Goal: Communication & Community: Answer question/provide support

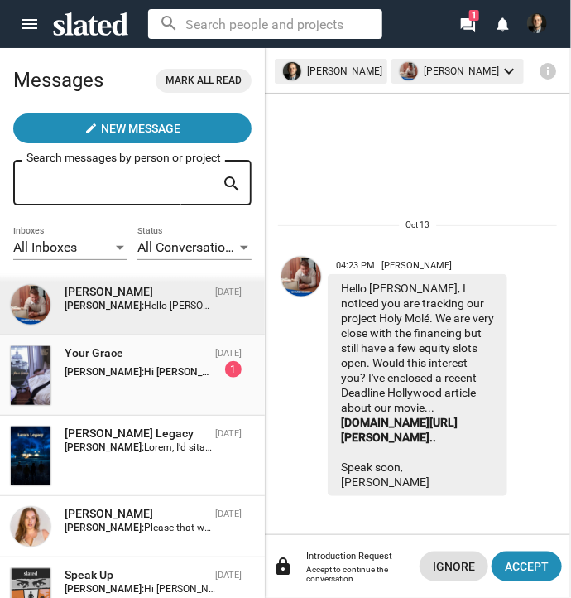
click at [118, 372] on strong "Andrew Ferguson:" at bounding box center [104, 372] width 79 height 12
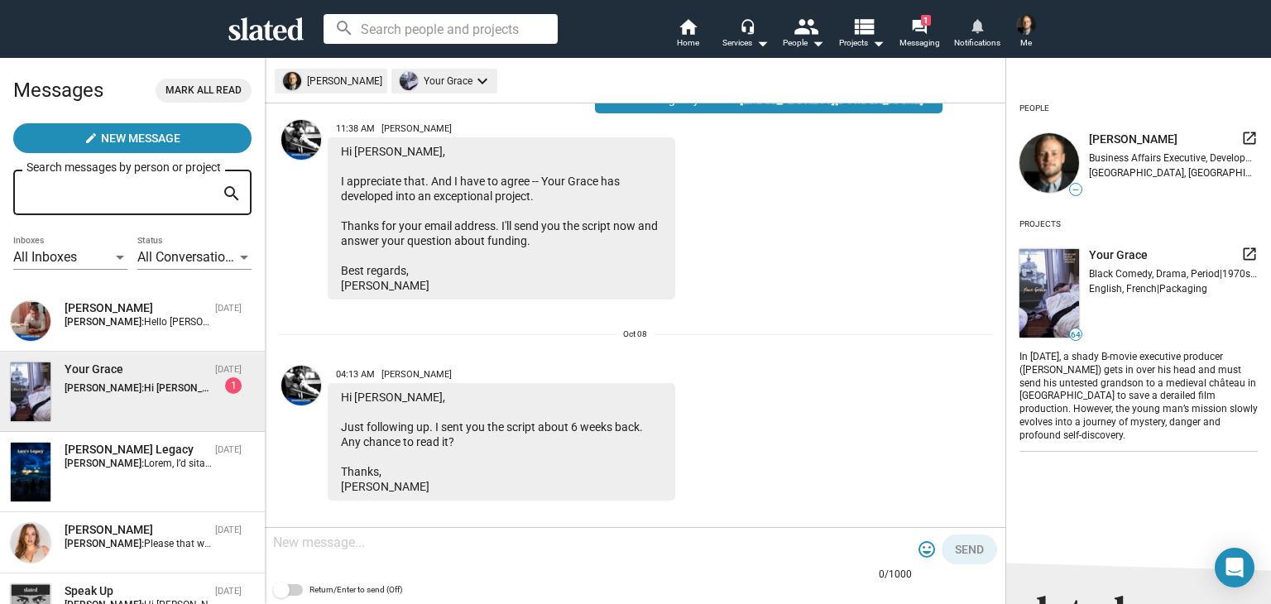
scroll to position [1685, 0]
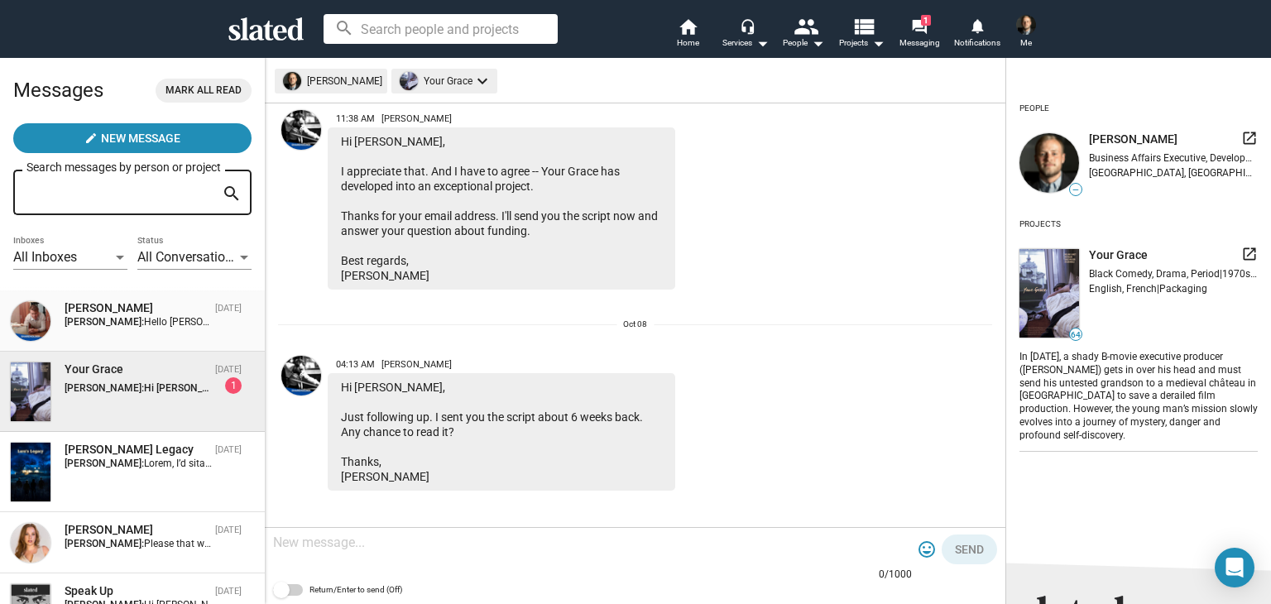
click at [137, 297] on span "Roderick Fenske Oct 13 Andrew Ferguson: Hello Andrew, I noticed you are trackin…" at bounding box center [132, 321] width 265 height 61
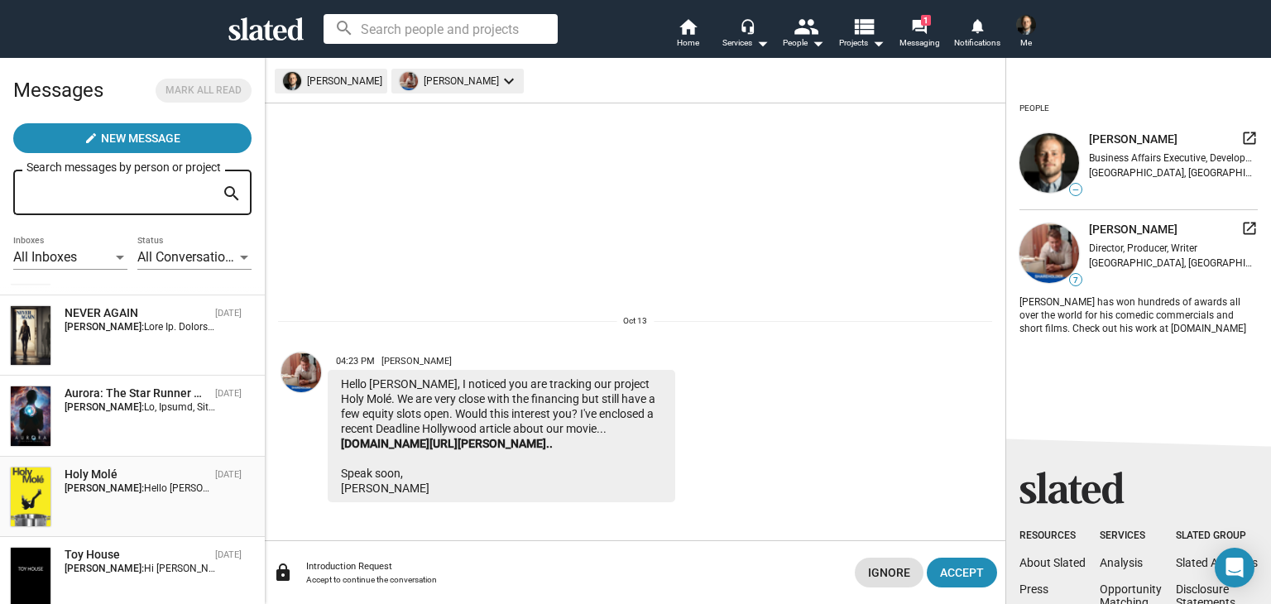
scroll to position [442, 0]
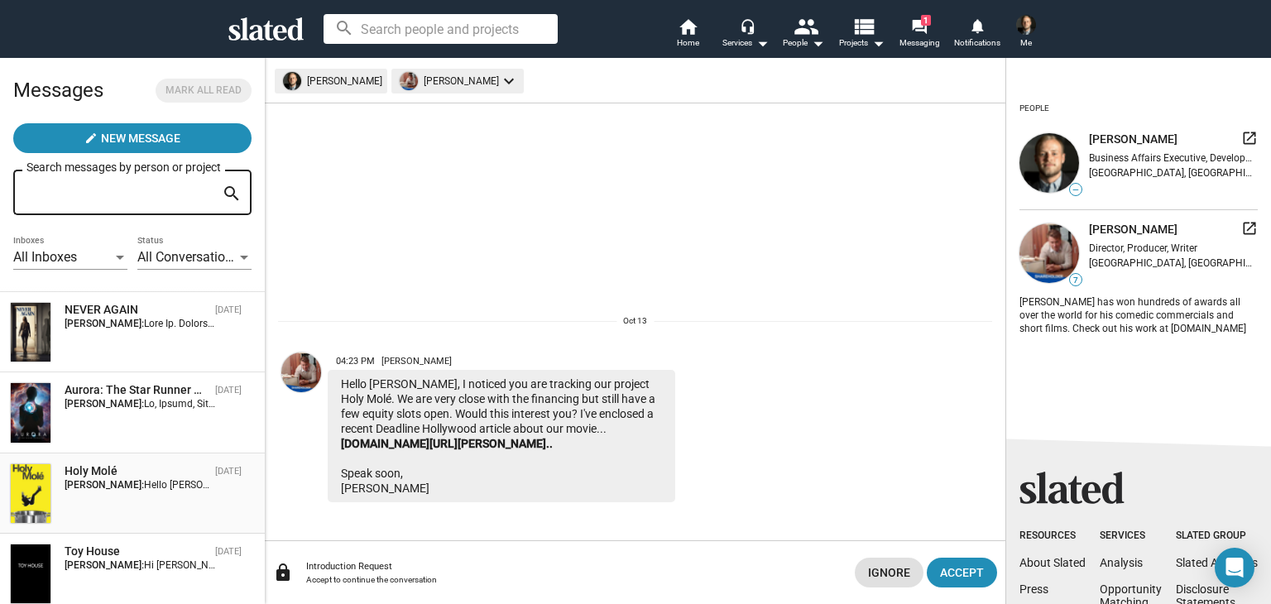
click at [132, 504] on div "Holy Molé Jul 28 Andrew Ferguson: Hello Andrew, Slated surfaced you as a match …" at bounding box center [132, 494] width 245 height 60
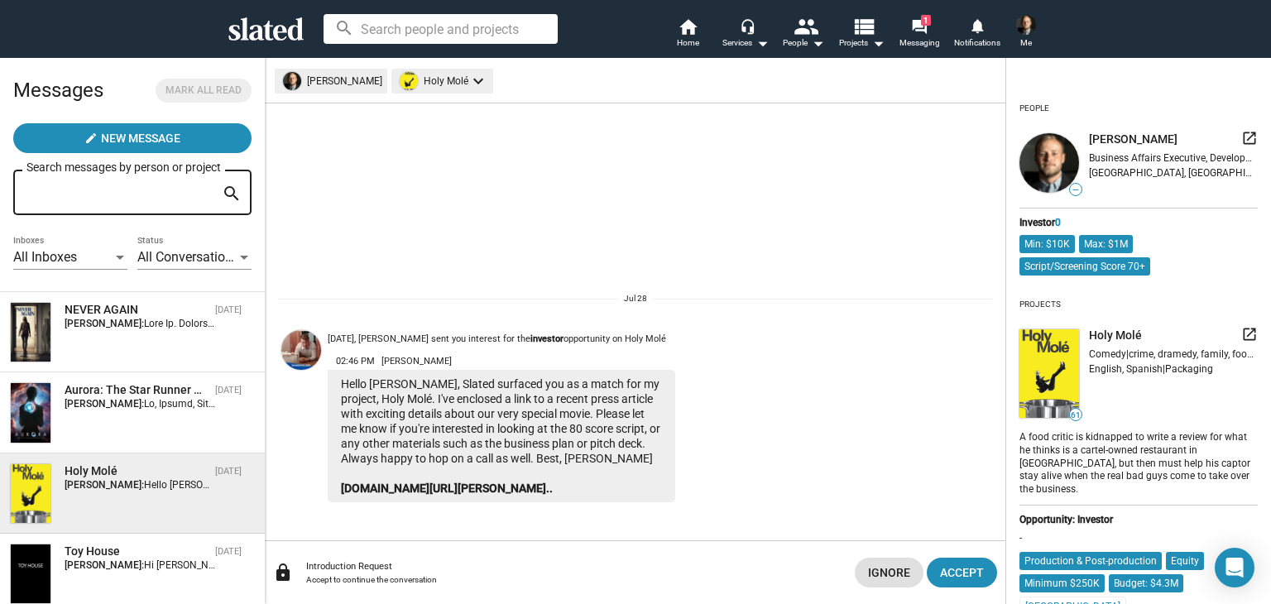
click at [570, 342] on img at bounding box center [1050, 373] width 60 height 89
click at [570, 332] on mat-icon "launch" at bounding box center [1250, 334] width 17 height 17
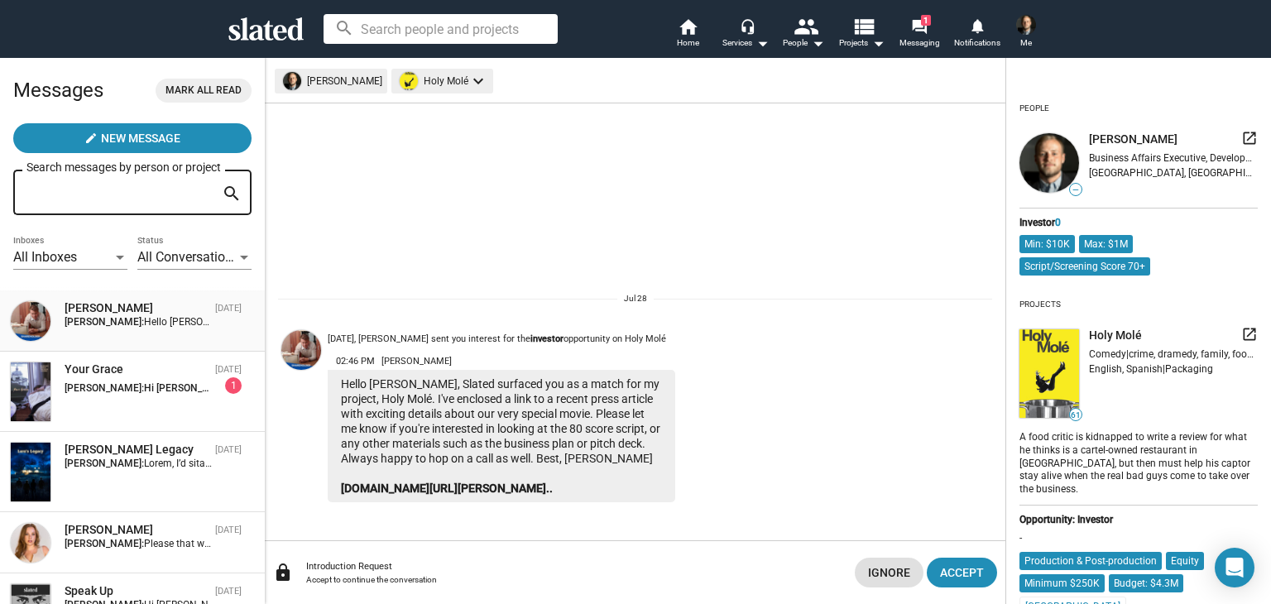
click at [123, 334] on div "Roderick Fenske Oct 13 Andrew Ferguson: Hello Andrew, I noticed you are trackin…" at bounding box center [132, 320] width 245 height 41
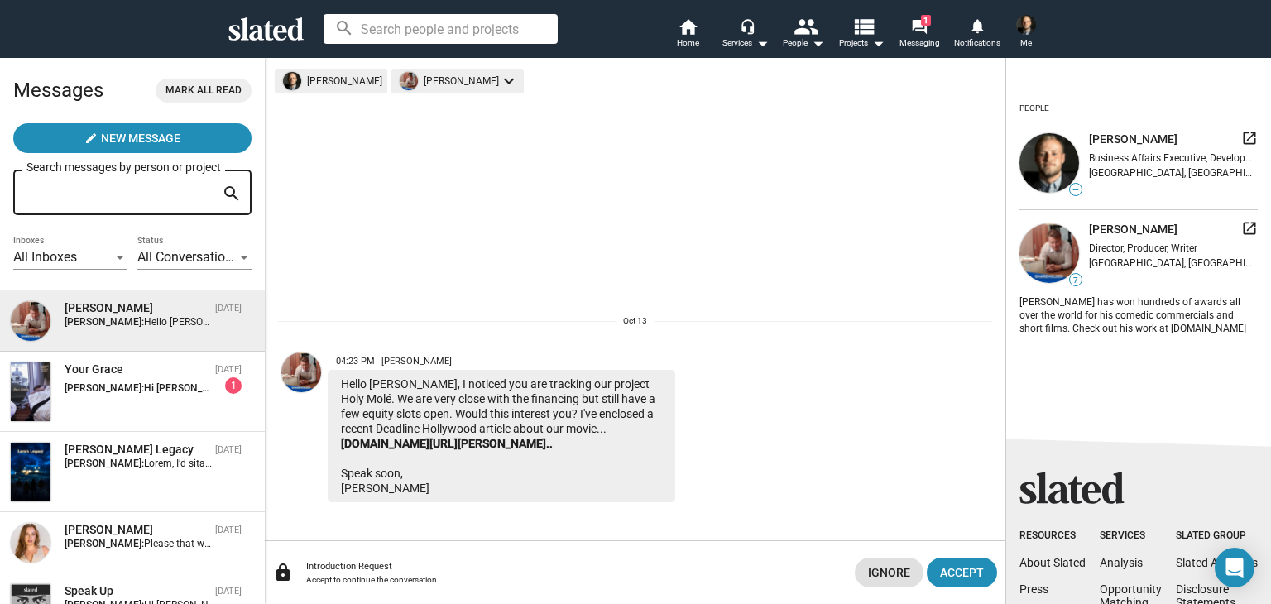
click at [430, 569] on div "Introduction Request" at bounding box center [574, 566] width 536 height 11
click at [570, 579] on span "Accept" at bounding box center [962, 573] width 44 height 30
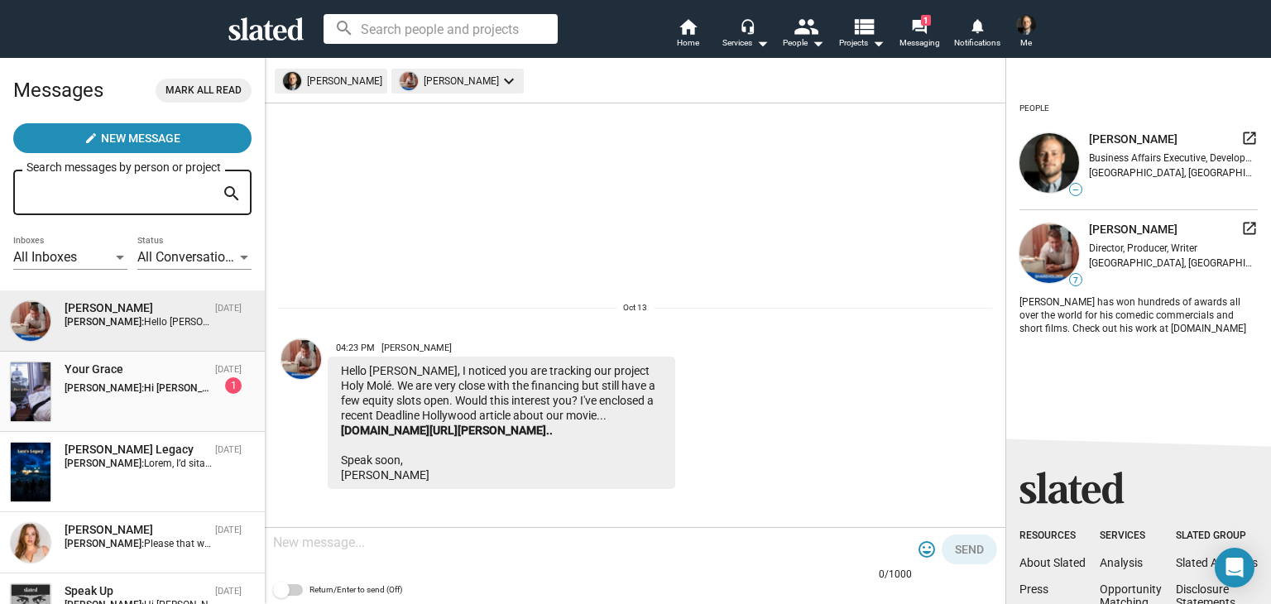
click at [115, 394] on strong "Andrew Ferguson:" at bounding box center [104, 388] width 79 height 12
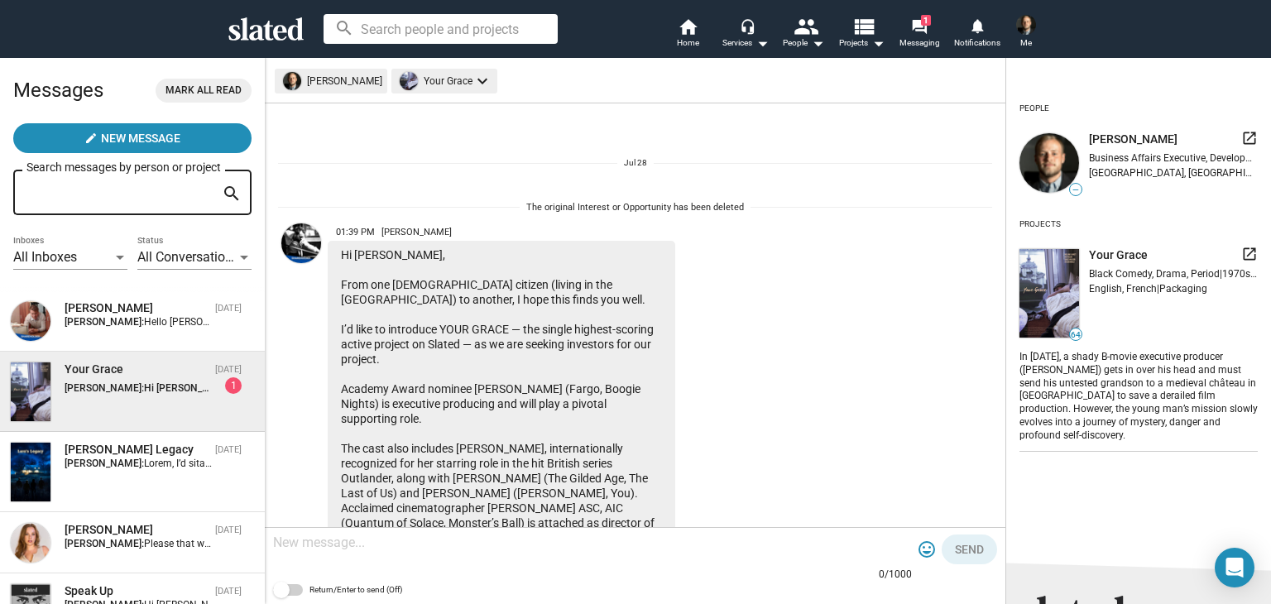
scroll to position [1685, 0]
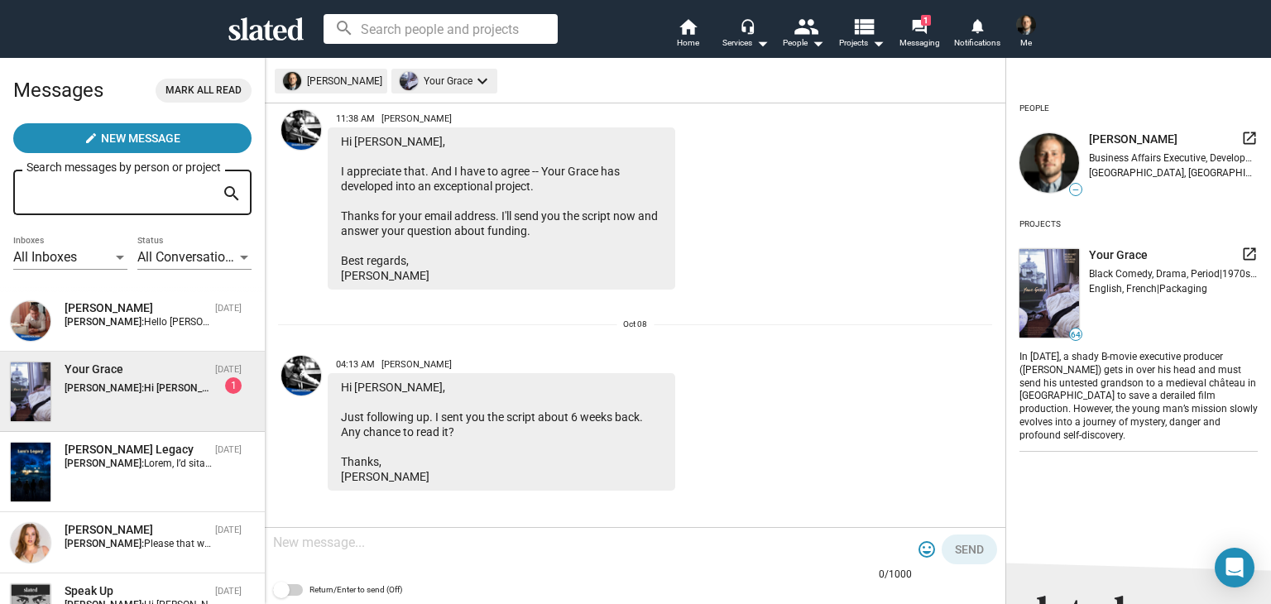
click at [116, 401] on div "Your Grace Oct 08 Andrew Ferguson: Hi Andrew, Just following up. I sent you the…" at bounding box center [132, 392] width 245 height 60
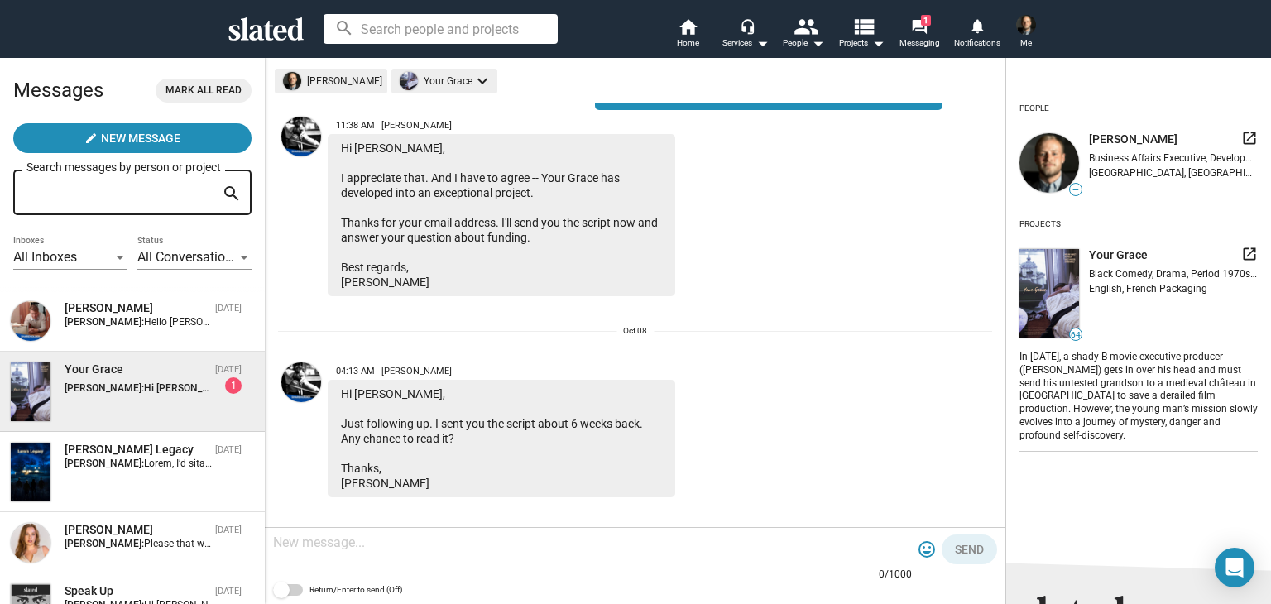
scroll to position [1678, 0]
click at [111, 324] on strong "Andrew Ferguson:" at bounding box center [104, 322] width 79 height 12
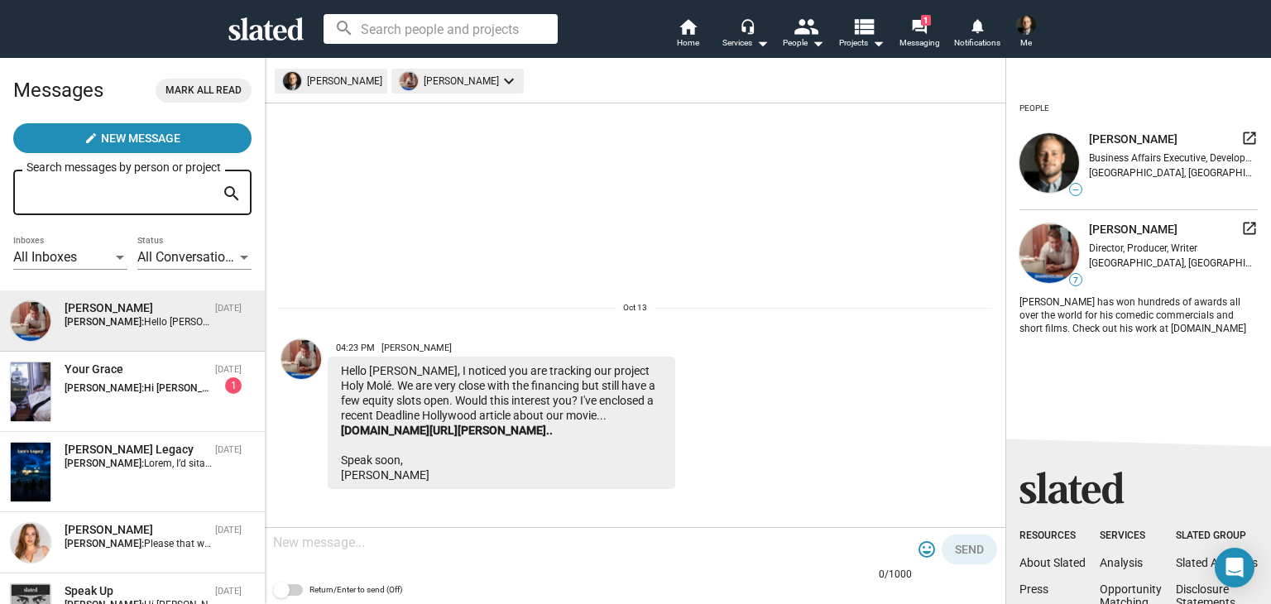
click at [486, 550] on textarea at bounding box center [592, 543] width 639 height 17
click at [166, 541] on span "Please that would be great" at bounding box center [203, 544] width 119 height 12
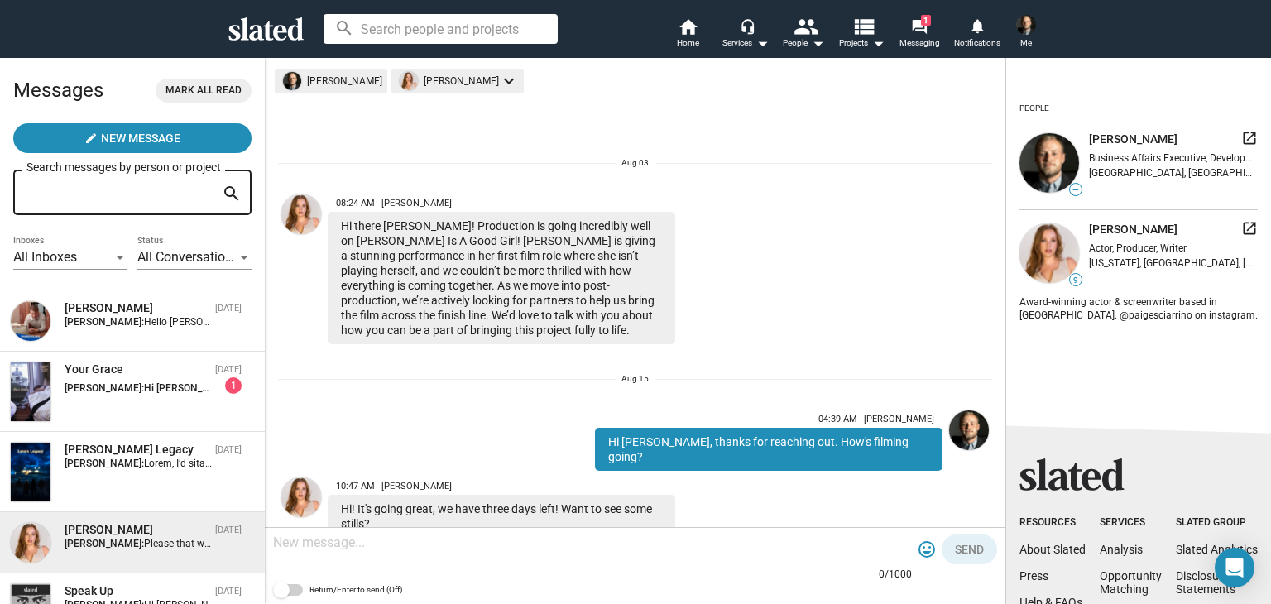
scroll to position [166, 0]
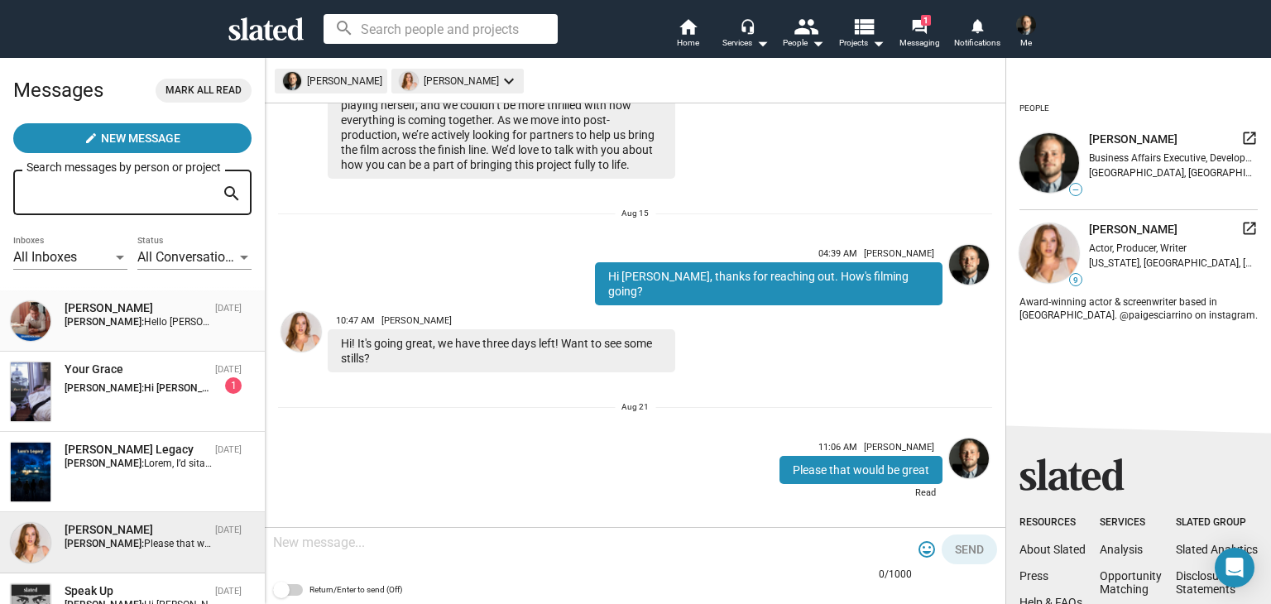
click at [144, 320] on strong "Andrew Ferguson:" at bounding box center [104, 322] width 79 height 12
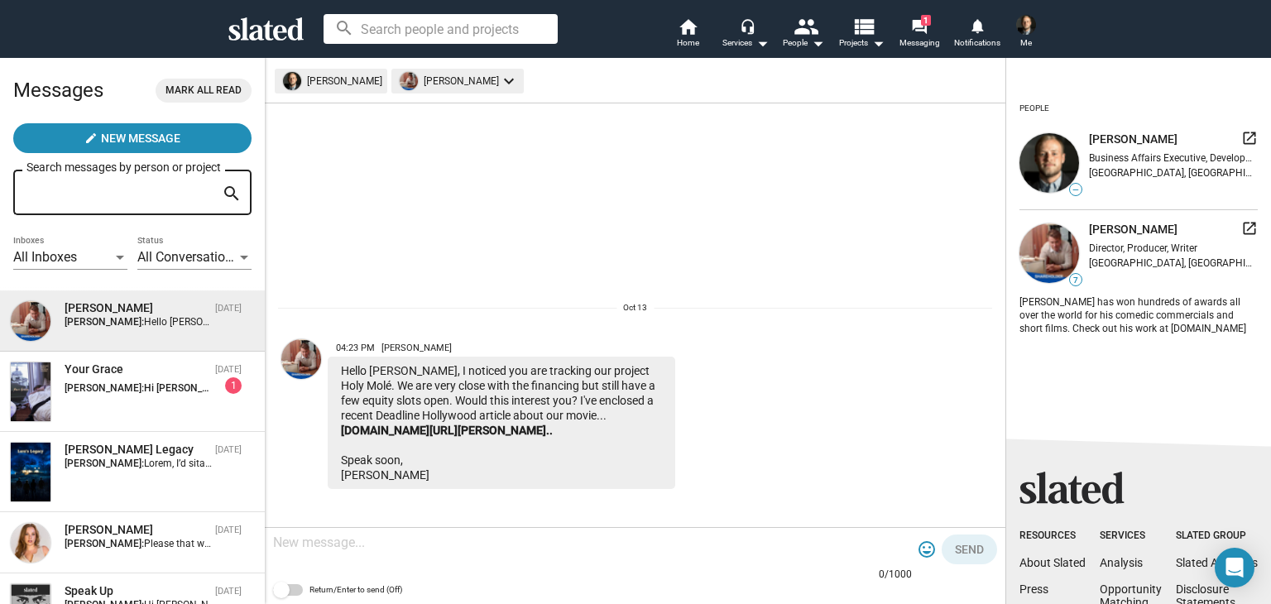
click at [501, 576] on div at bounding box center [576, 575] width 606 height 13
click at [480, 559] on div at bounding box center [592, 544] width 639 height 49
click at [220, 405] on div "Your Grace Oct 08 Andrew Ferguson: Hi Andrew, Just following up. I sent you the…" at bounding box center [132, 392] width 245 height 60
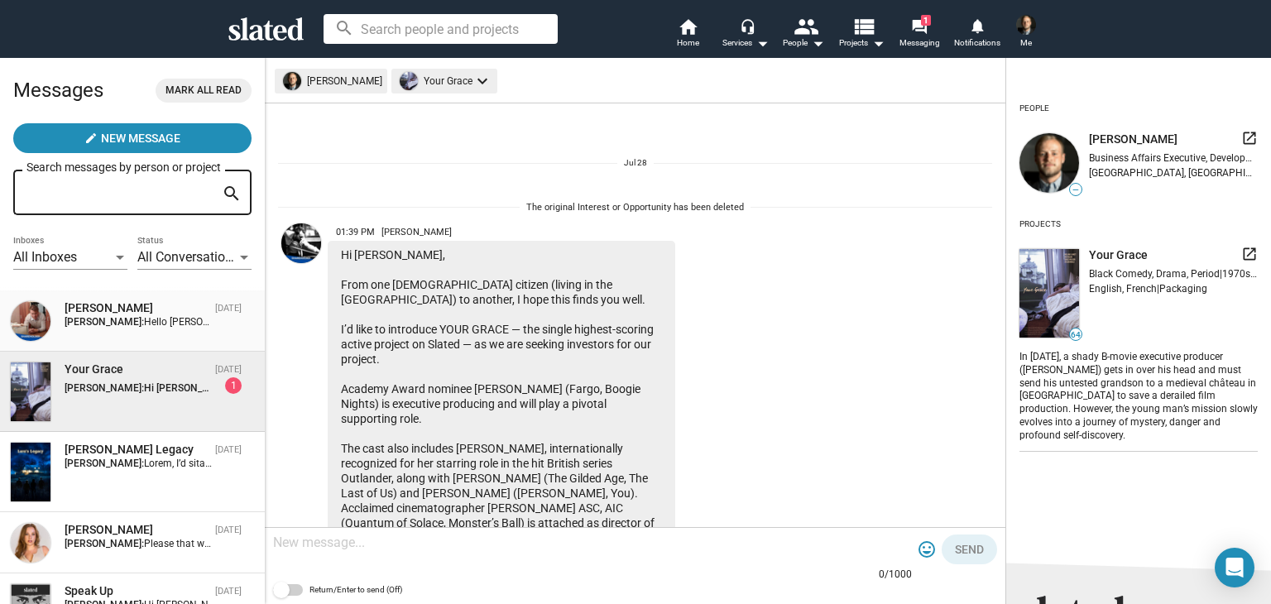
scroll to position [1685, 0]
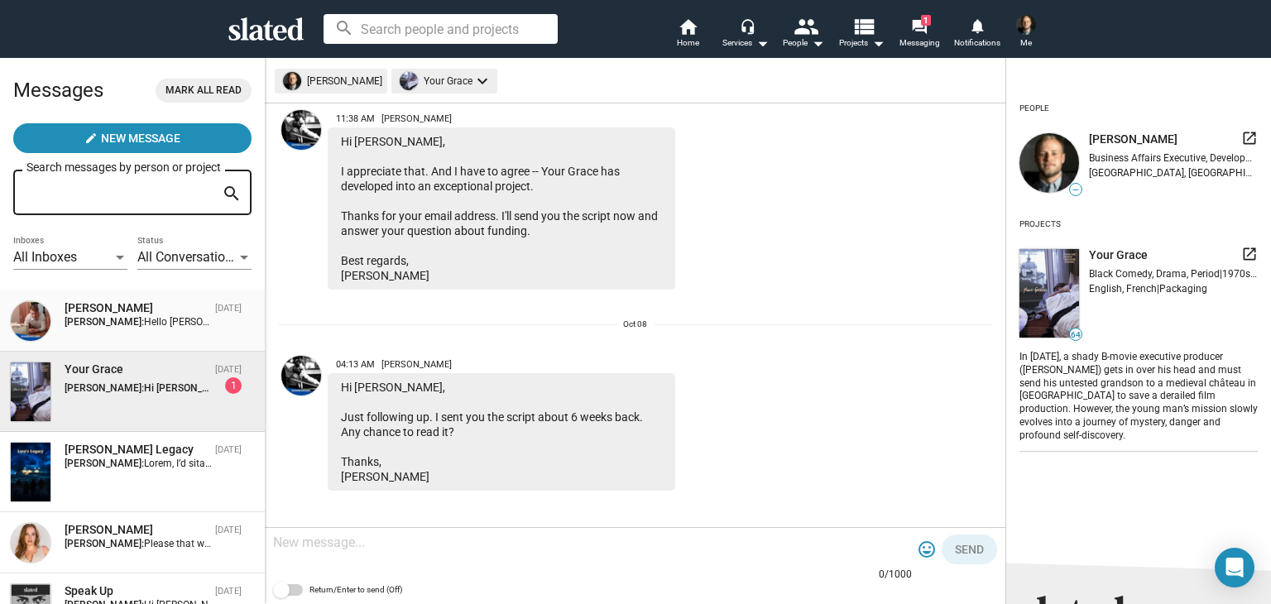
click at [137, 317] on strong "Andrew Ferguson:" at bounding box center [104, 322] width 79 height 12
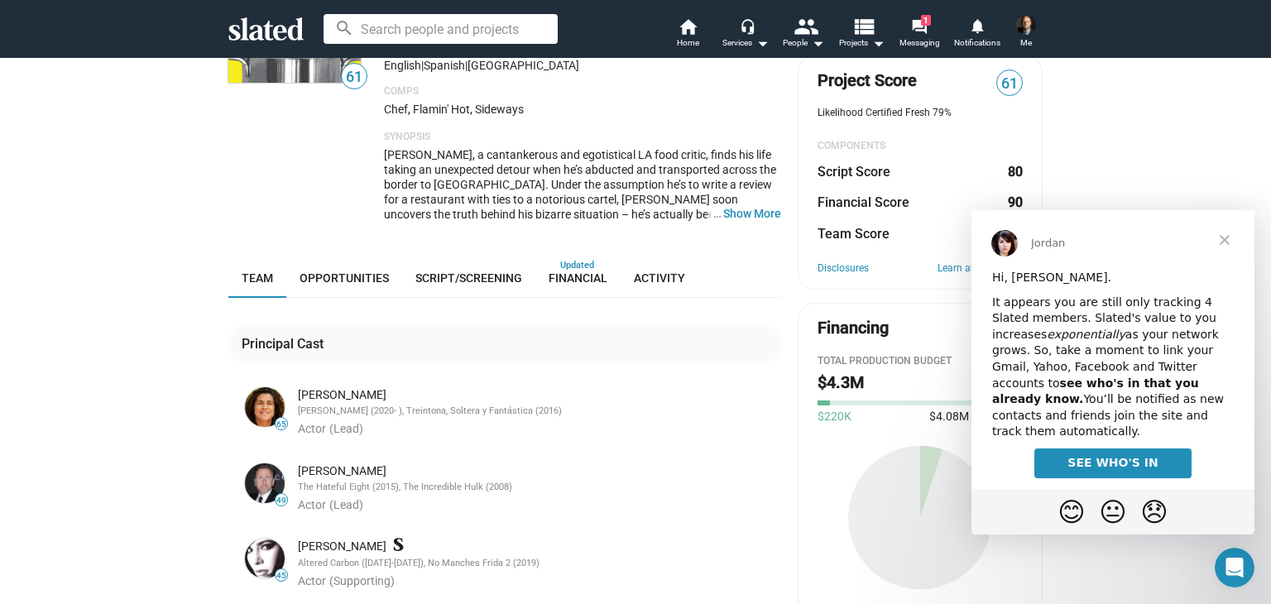
click at [1228, 242] on span "Close" at bounding box center [1225, 240] width 60 height 60
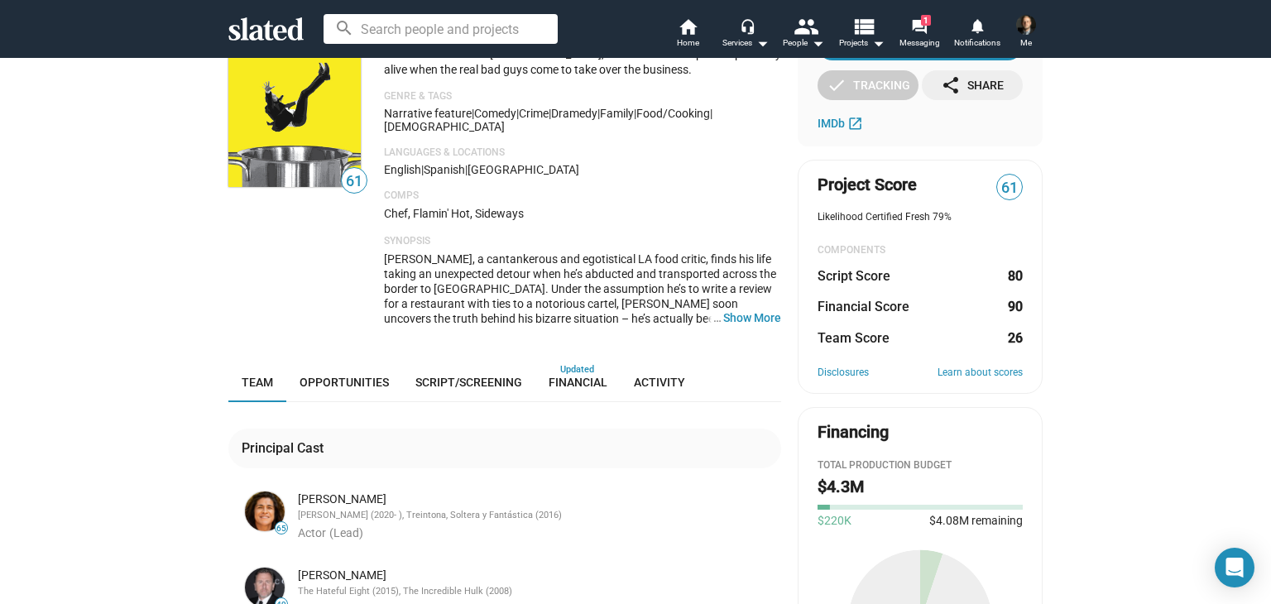
scroll to position [94, 0]
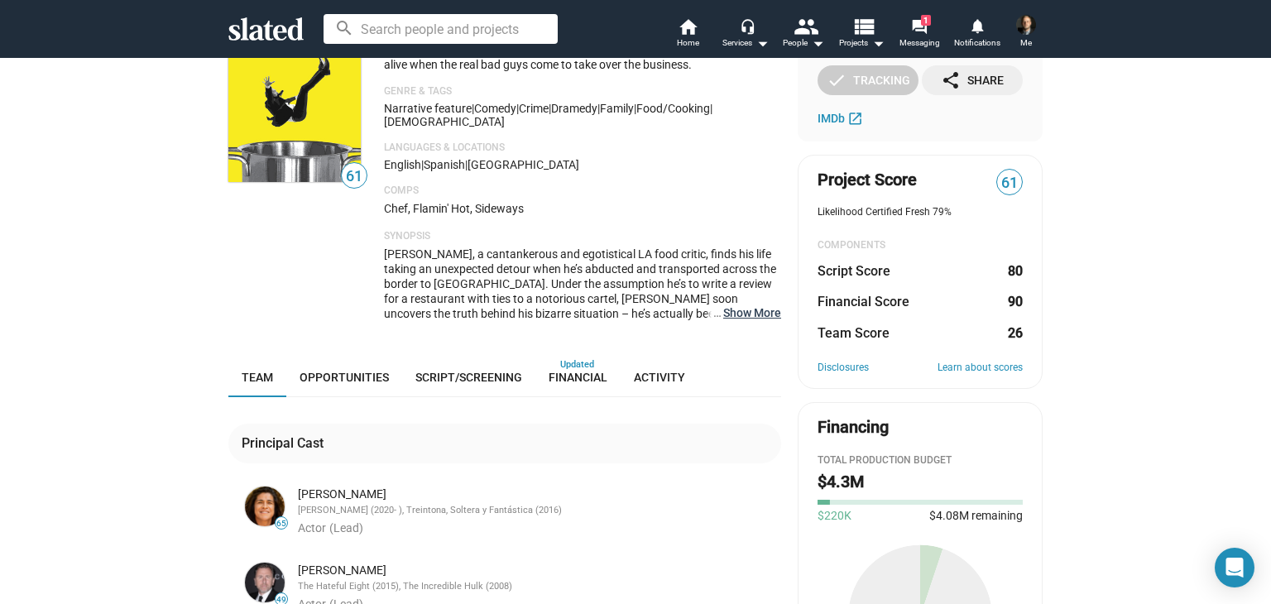
click at [741, 314] on button "… Show More" at bounding box center [752, 312] width 58 height 15
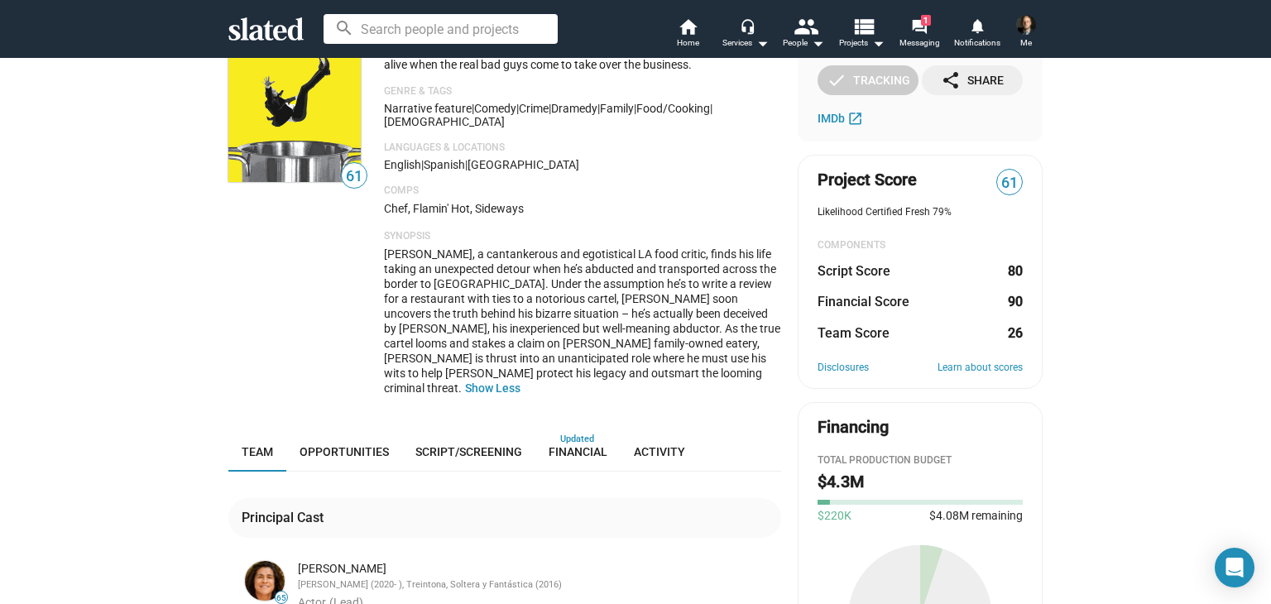
click at [589, 325] on span "[PERSON_NAME], a cantankerous and egotistical LA food critic, finds his life ta…" at bounding box center [582, 320] width 396 height 147
click at [589, 339] on span "[PERSON_NAME], a cantankerous and egotistical LA food critic, finds his life ta…" at bounding box center [582, 320] width 396 height 147
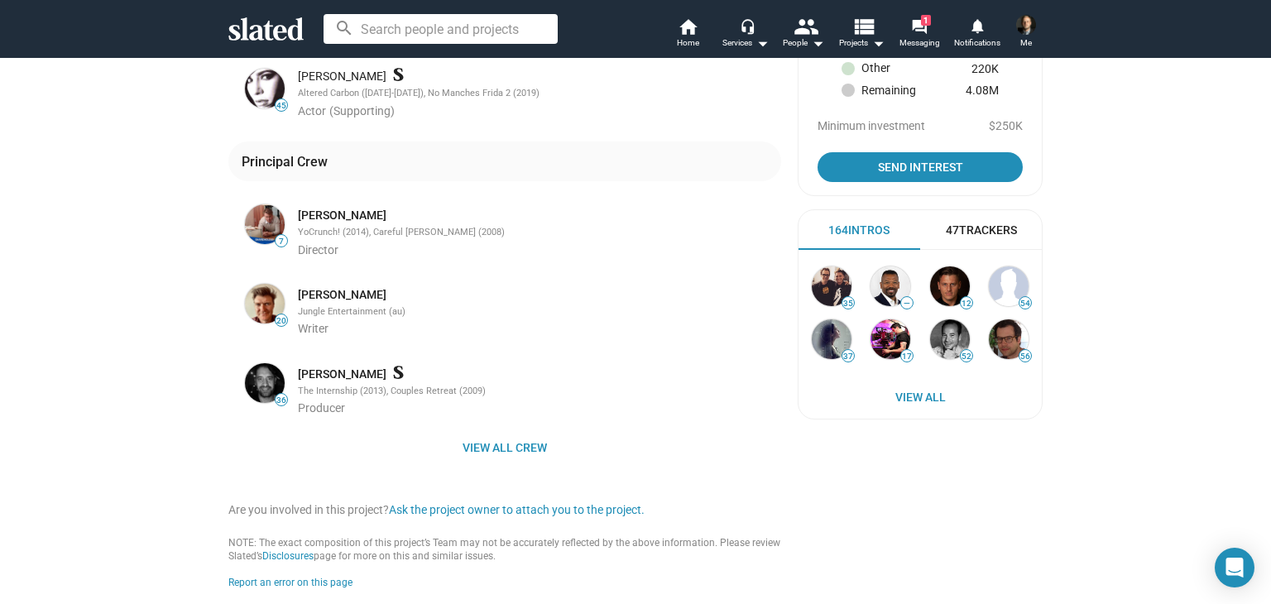
scroll to position [740, 0]
